Goal: Task Accomplishment & Management: Use online tool/utility

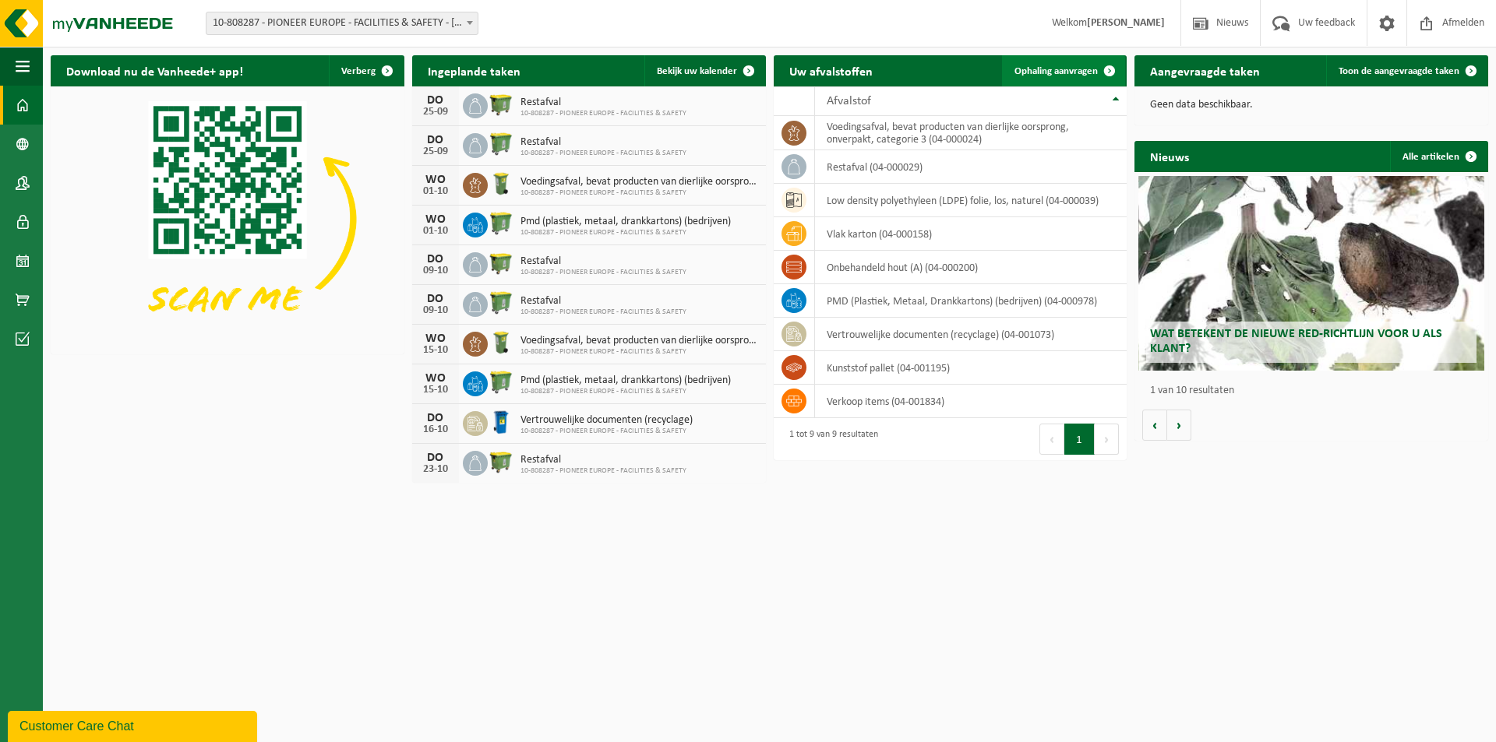
drag, startPoint x: 1099, startPoint y: 68, endPoint x: 1093, endPoint y: 75, distance: 8.9
click at [1099, 68] on span at bounding box center [1109, 70] width 31 height 31
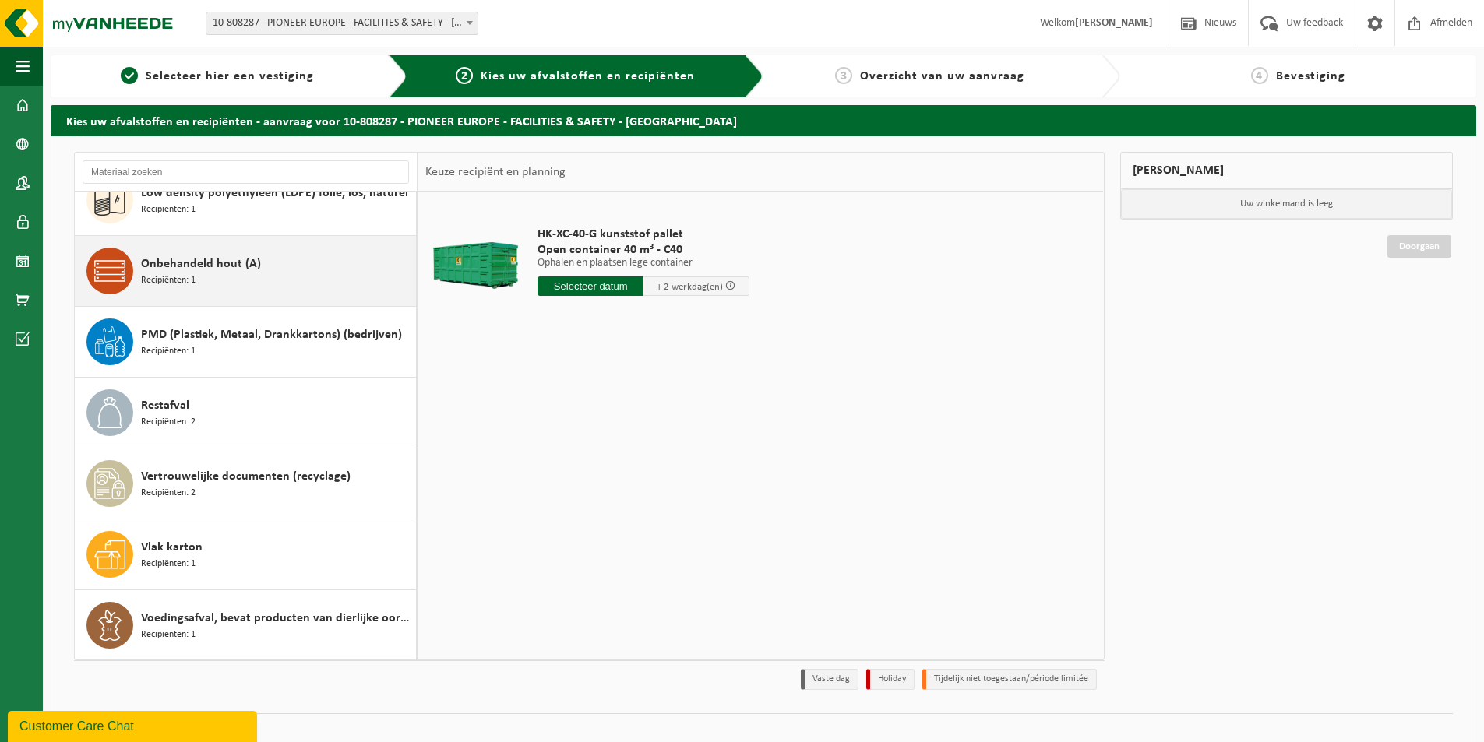
scroll to position [98, 0]
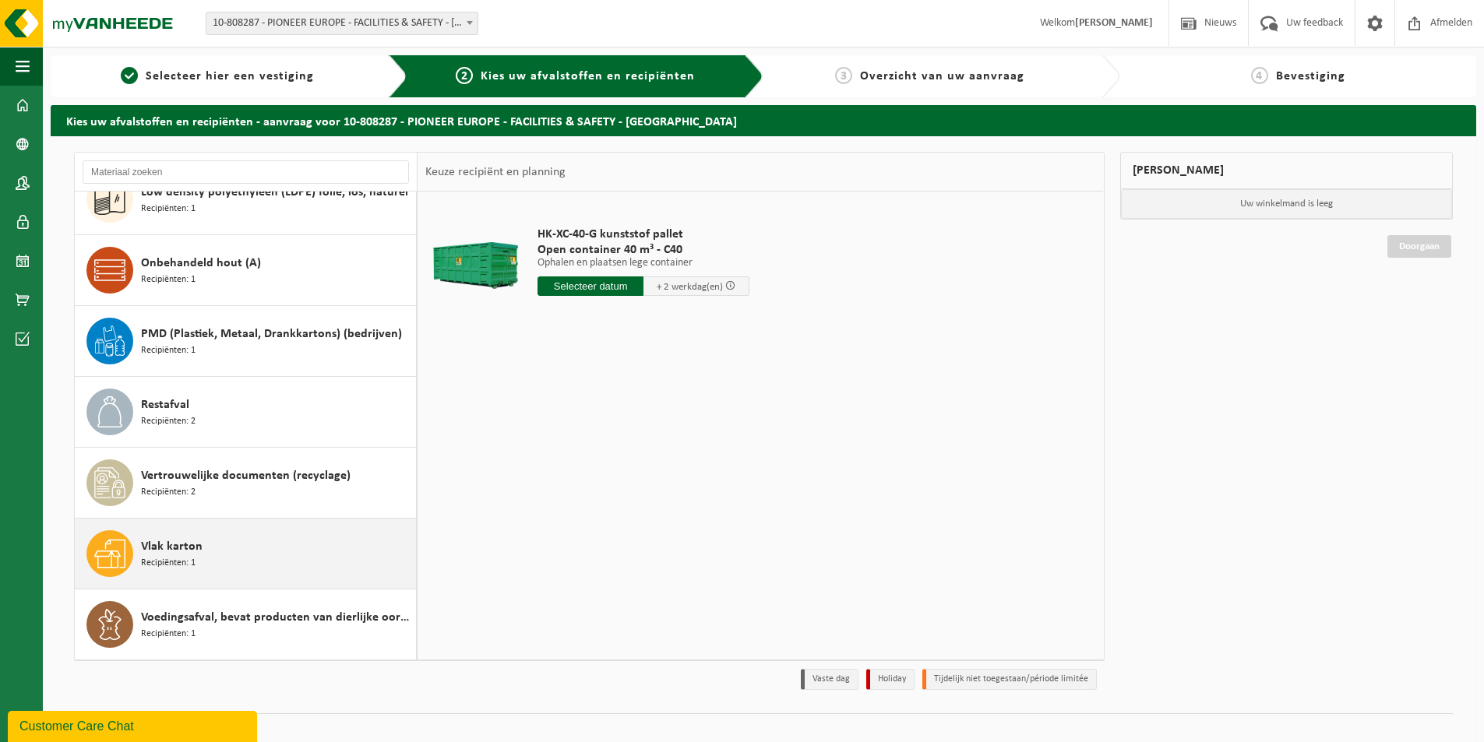
click at [201, 557] on div "Vlak karton Recipiënten: 1" at bounding box center [276, 554] width 271 height 47
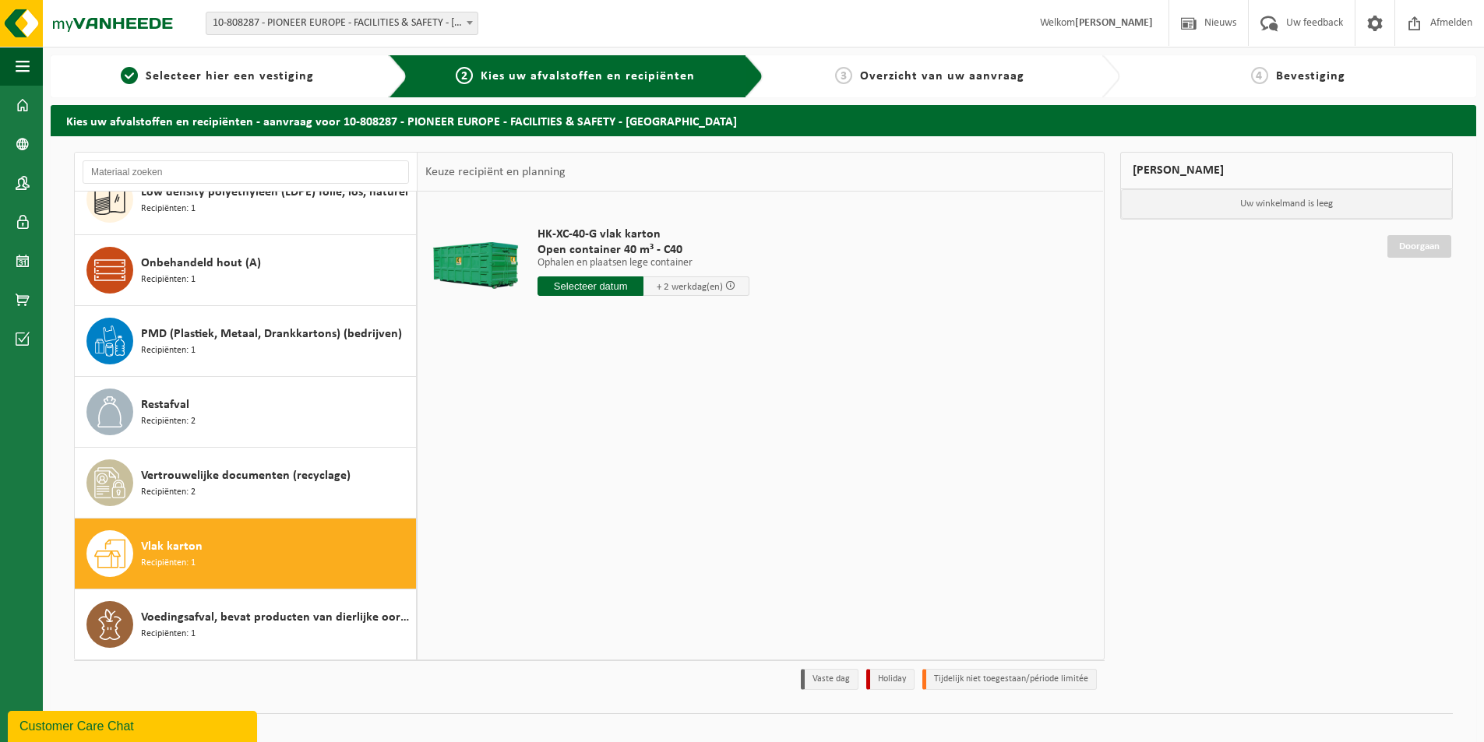
click at [614, 288] on input "text" at bounding box center [591, 286] width 106 height 19
click at [605, 450] on div "24" at bounding box center [606, 449] width 27 height 25
type input "Van 2025-09-24"
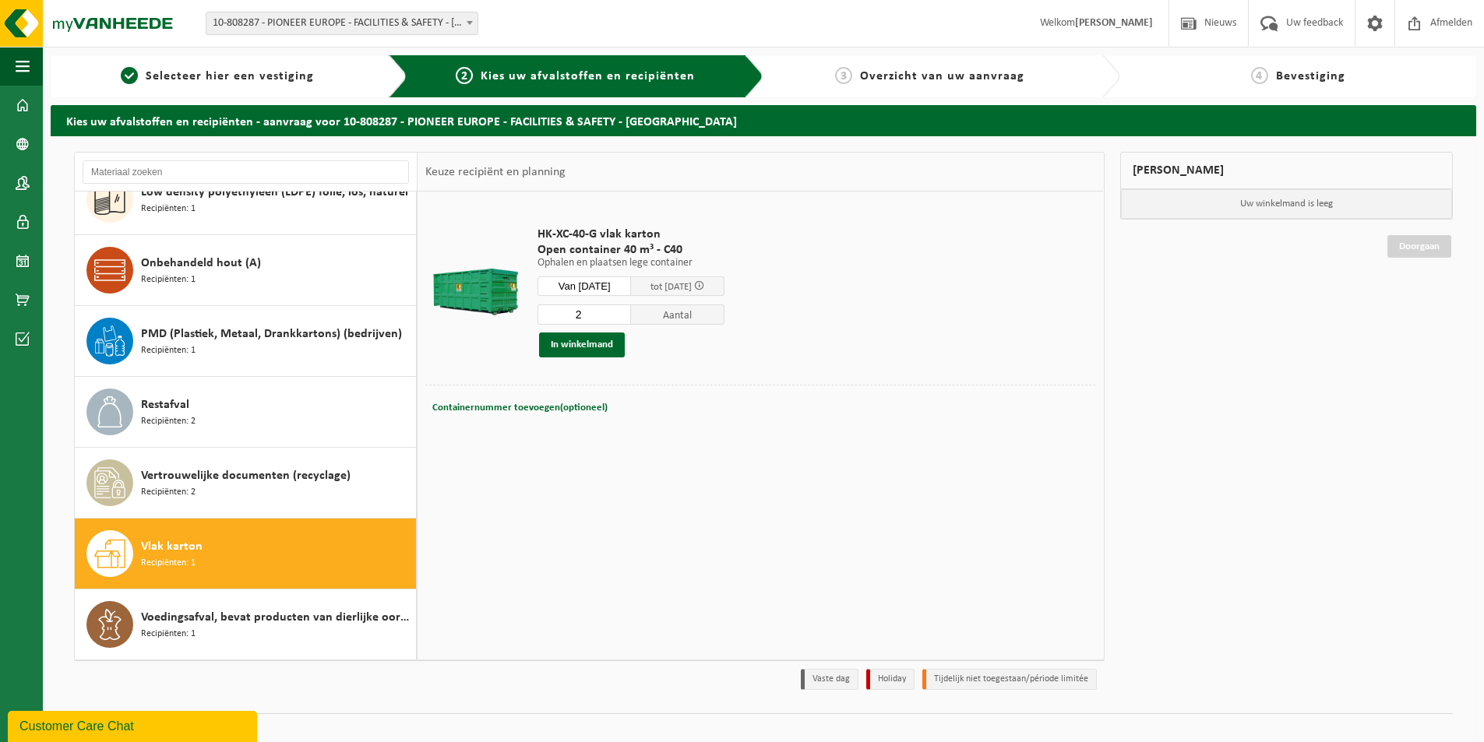
type input "2"
click at [629, 311] on input "2" at bounding box center [584, 315] width 93 height 20
click at [588, 341] on button "In winkelmand" at bounding box center [582, 345] width 86 height 25
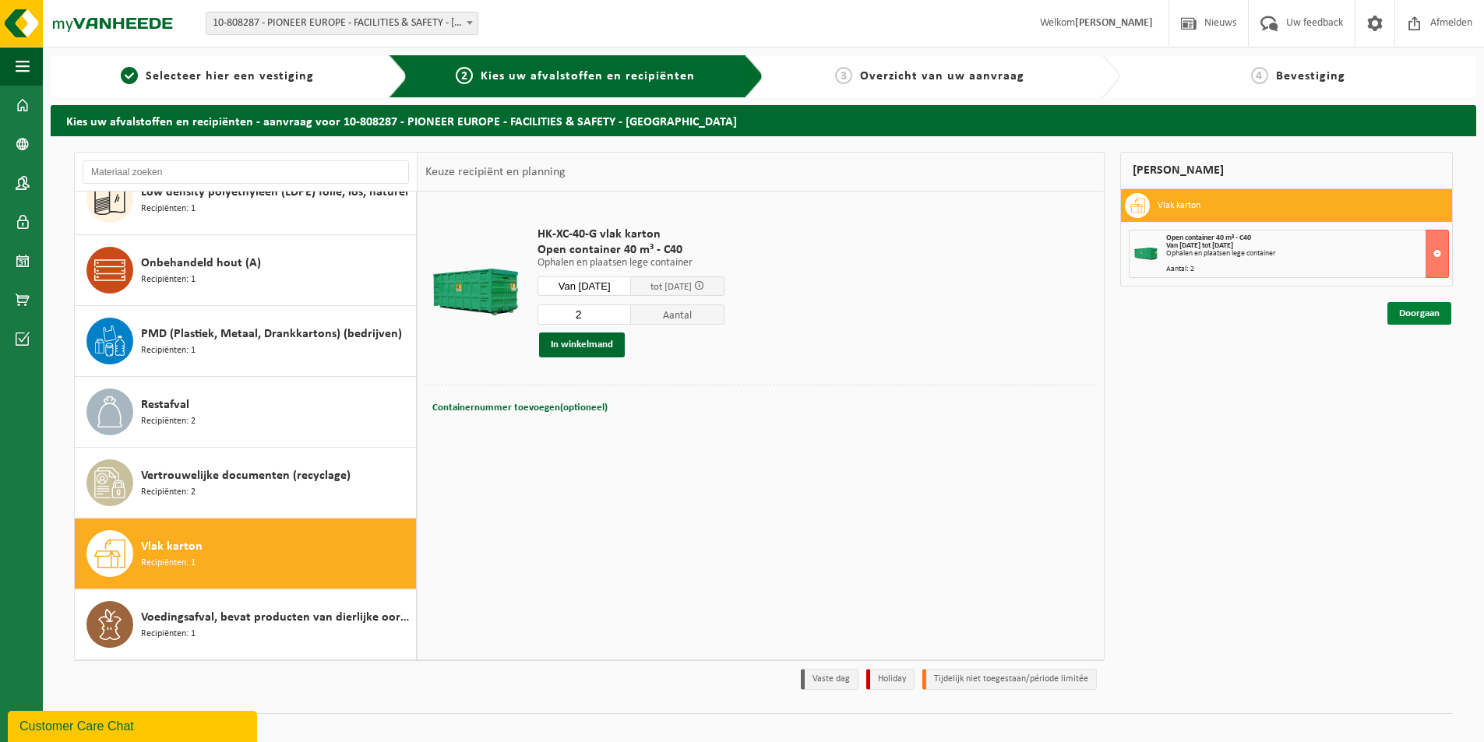
click at [1441, 317] on link "Doorgaan" at bounding box center [1420, 313] width 64 height 23
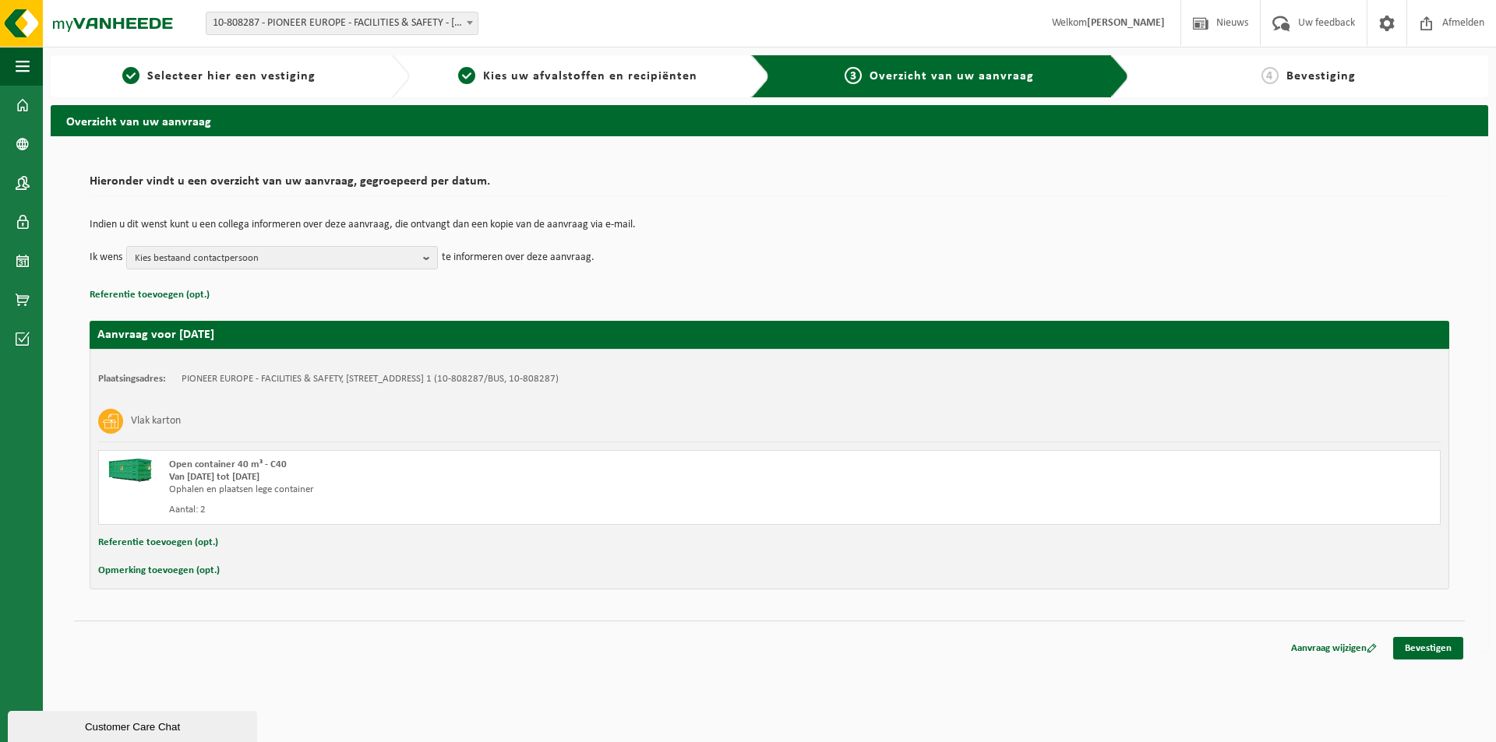
drag, startPoint x: 1423, startPoint y: 647, endPoint x: 1480, endPoint y: 658, distance: 57.9
click at [1424, 647] on link "Bevestigen" at bounding box center [1428, 648] width 70 height 23
